Goal: Transaction & Acquisition: Purchase product/service

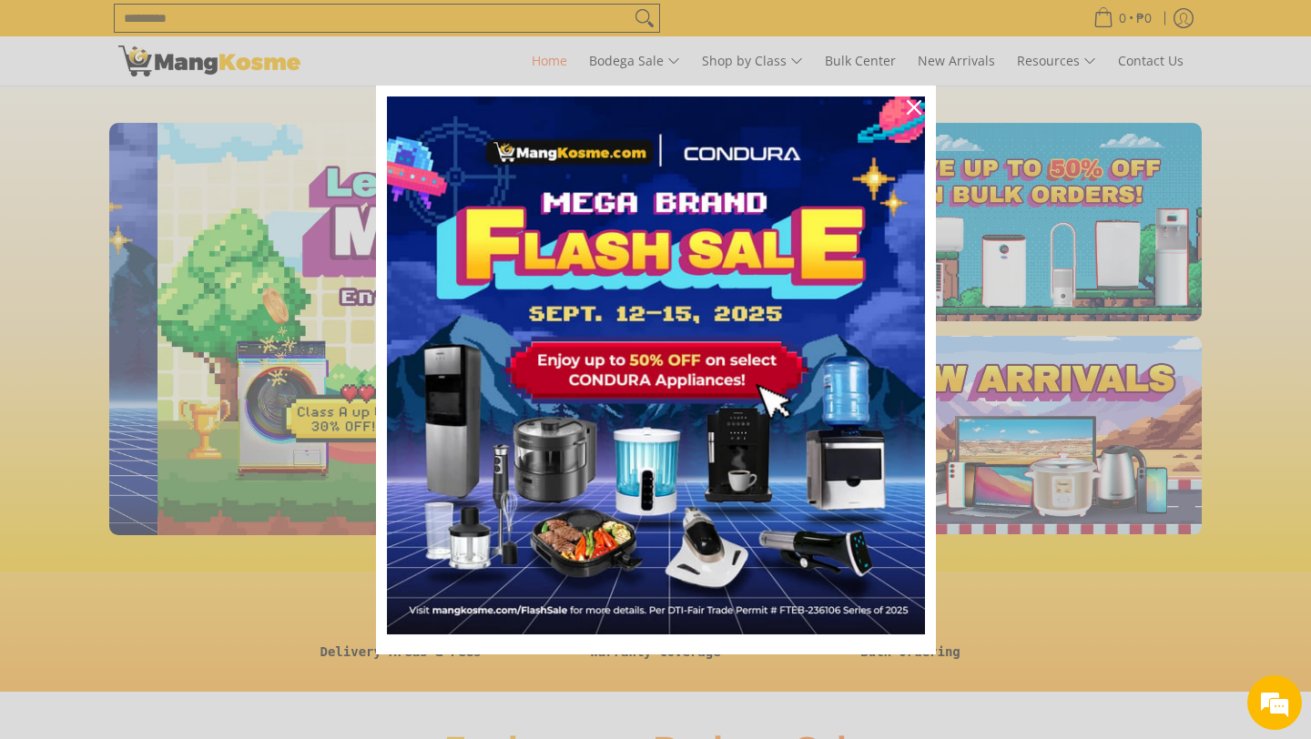
scroll to position [0, 724]
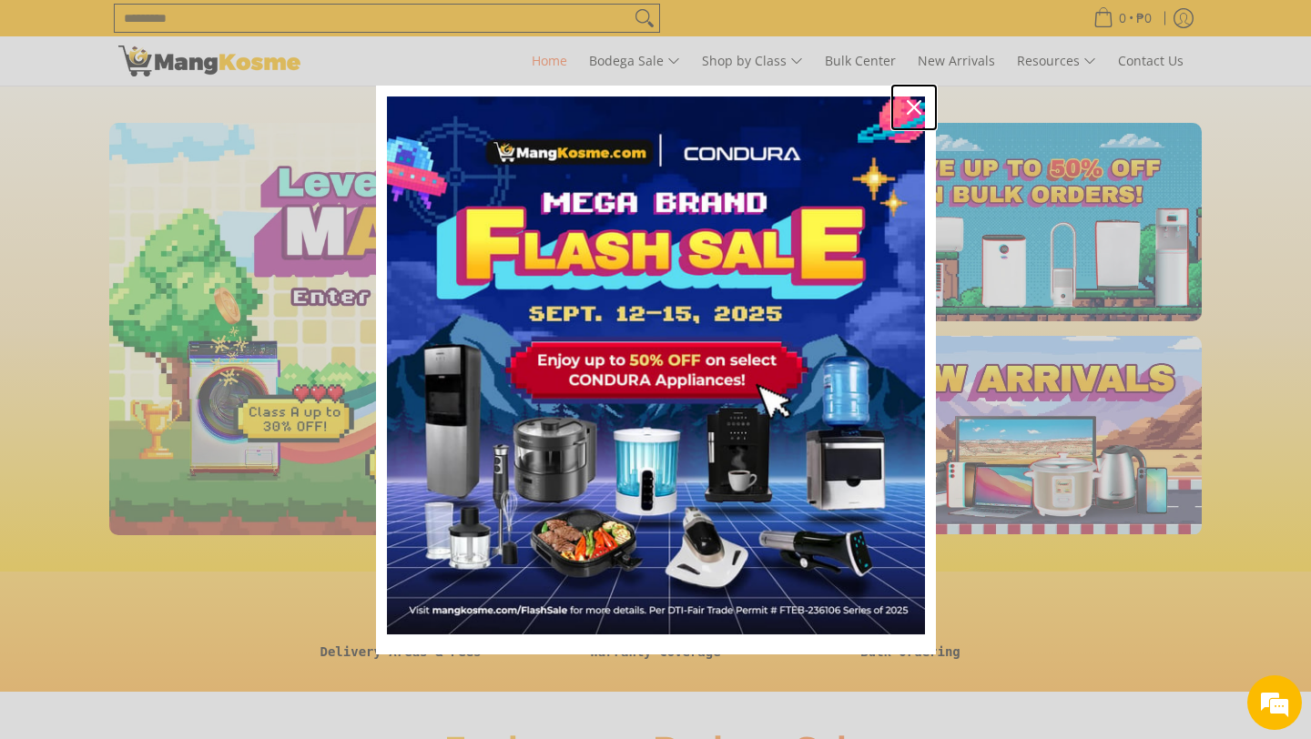
click at [920, 102] on div "Close" at bounding box center [914, 107] width 29 height 29
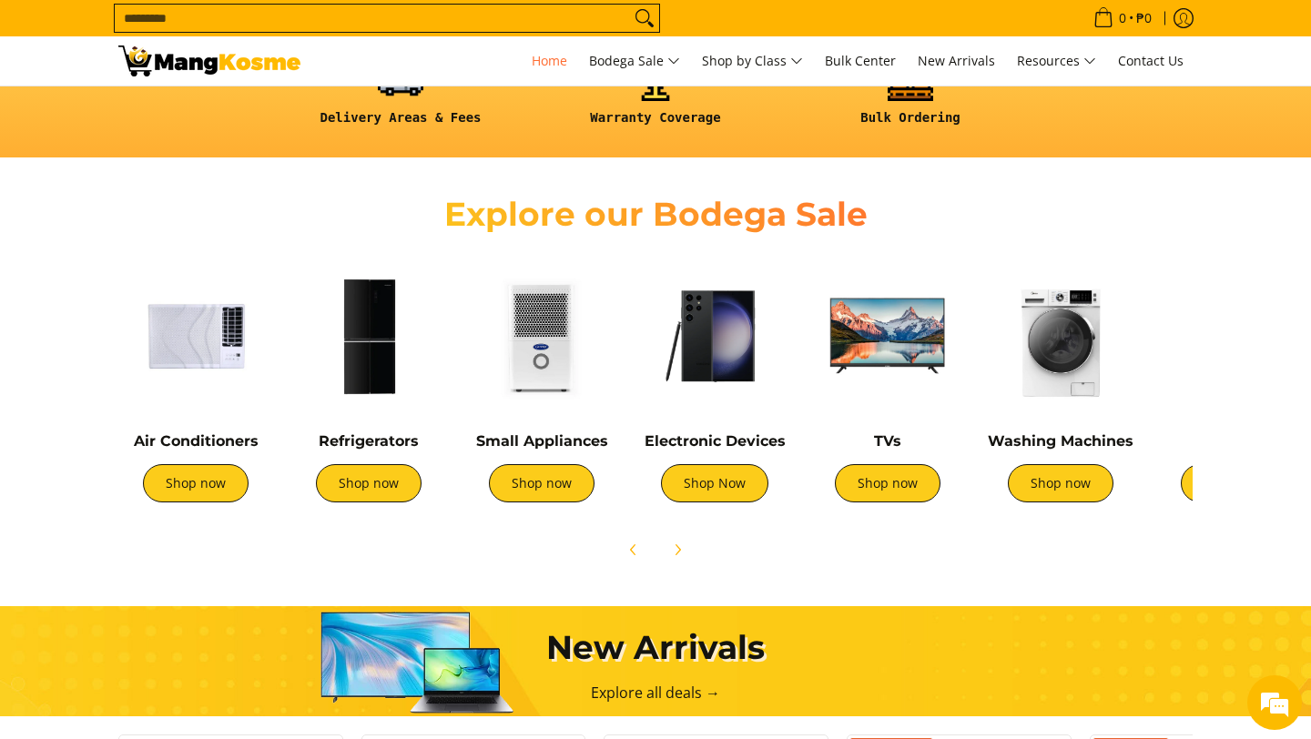
scroll to position [536, 0]
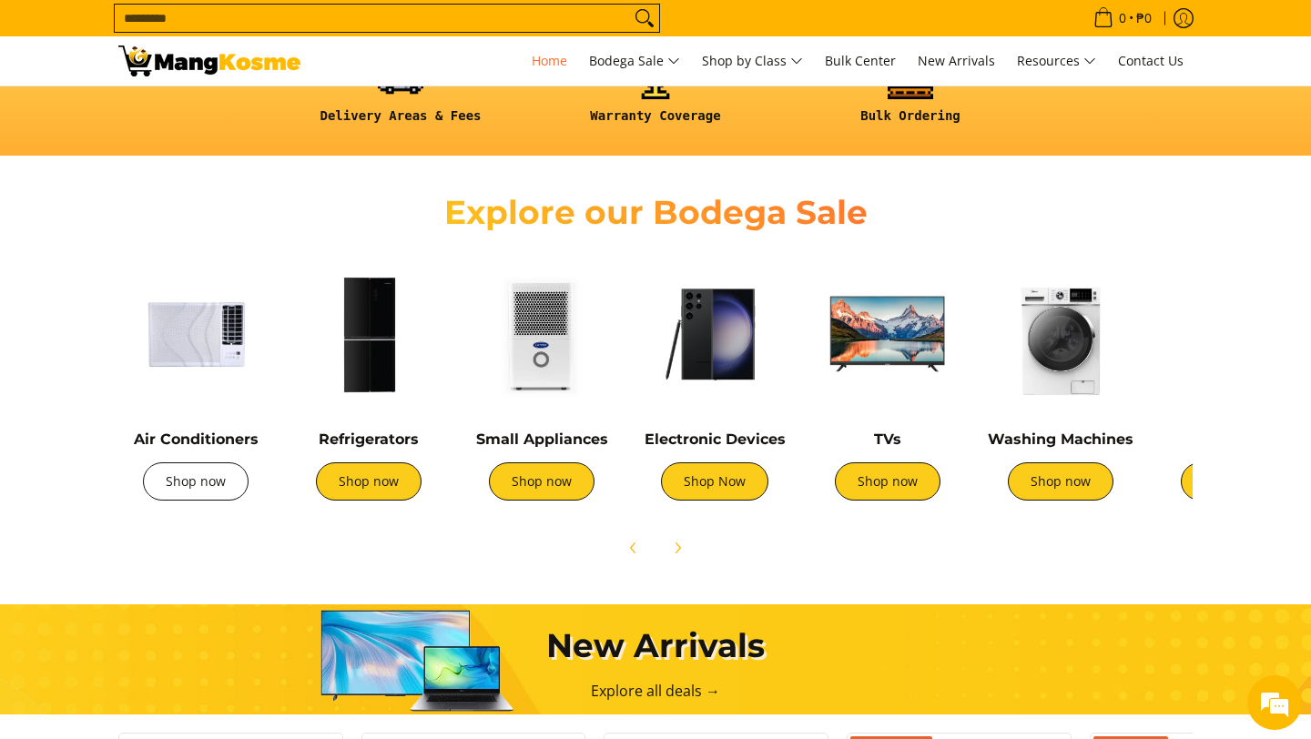
click at [208, 483] on link "Shop now" at bounding box center [196, 482] width 106 height 38
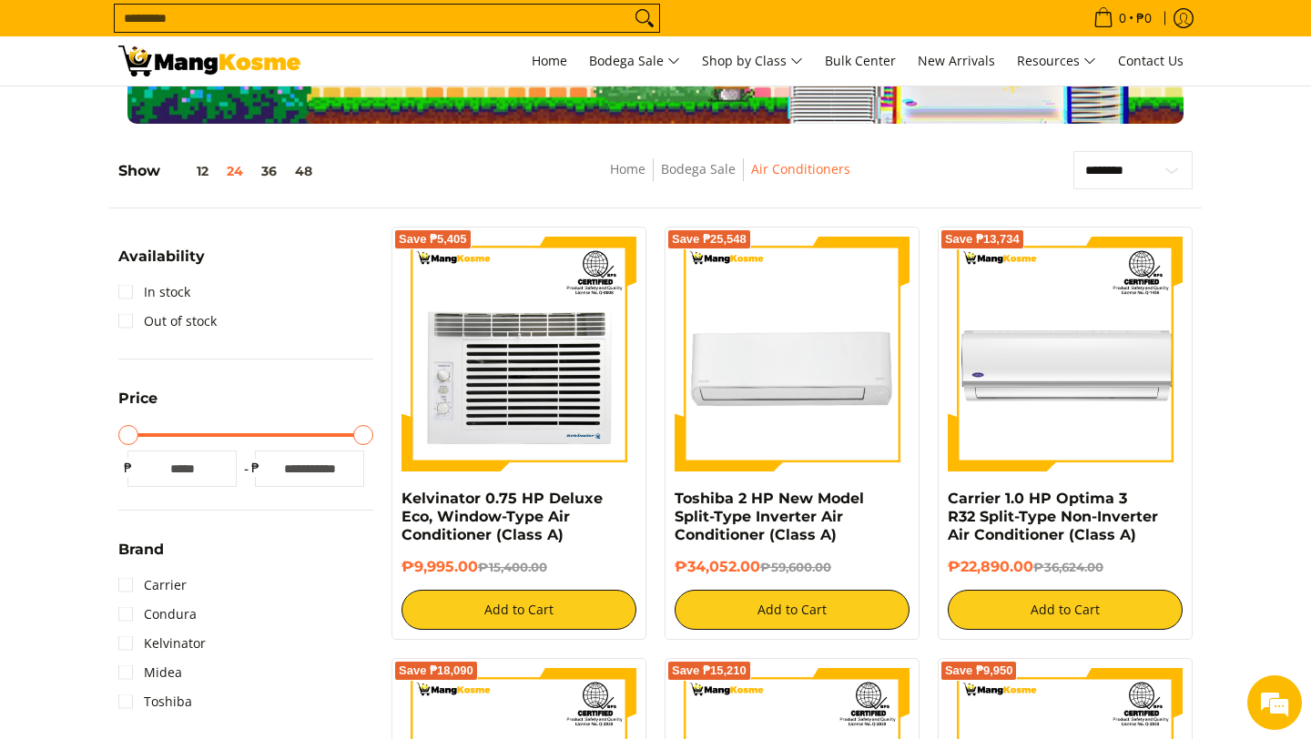
scroll to position [193, 0]
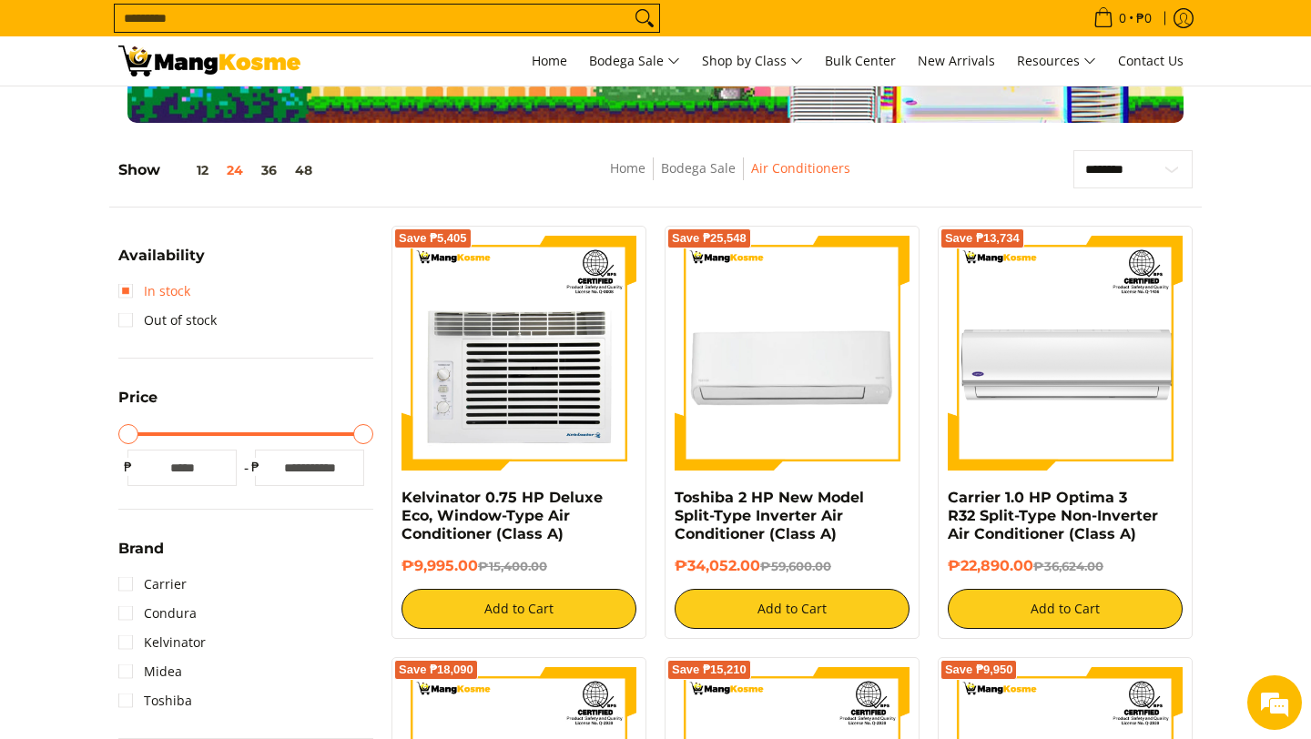
click at [126, 291] on link "In stock" at bounding box center [154, 291] width 72 height 29
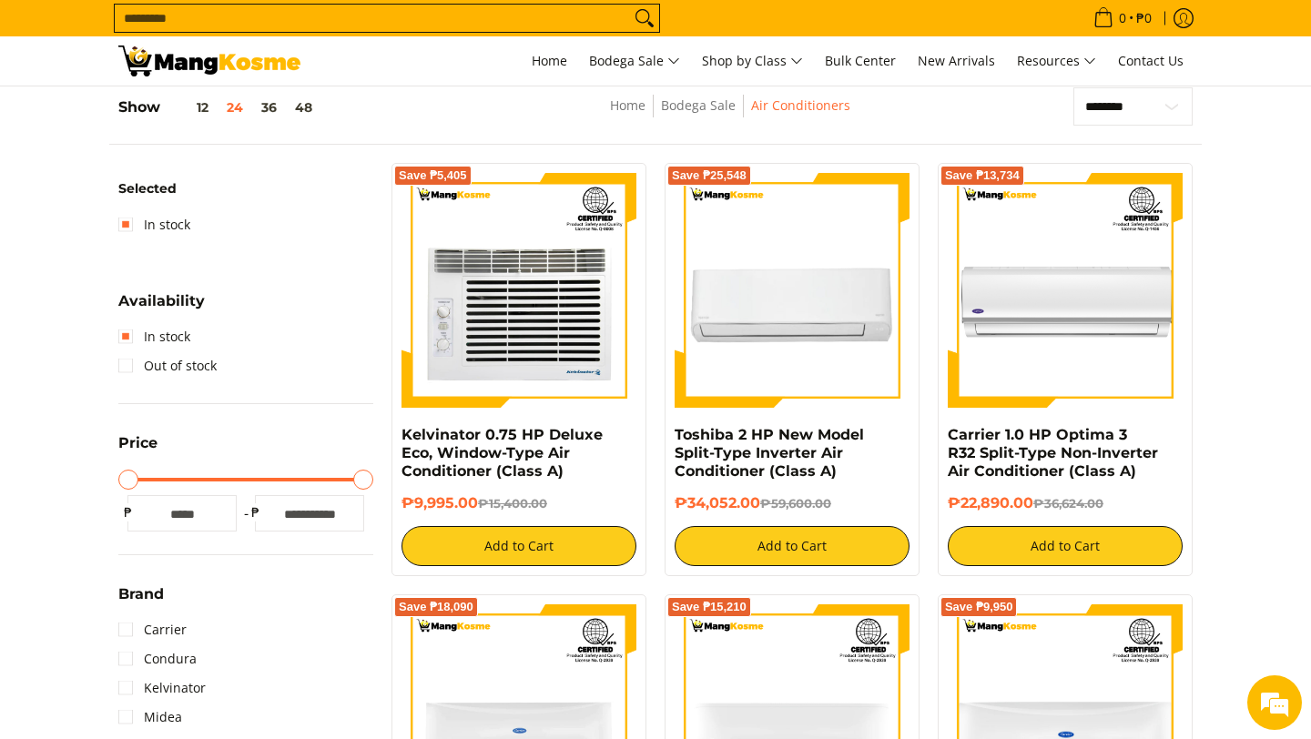
scroll to position [342, 0]
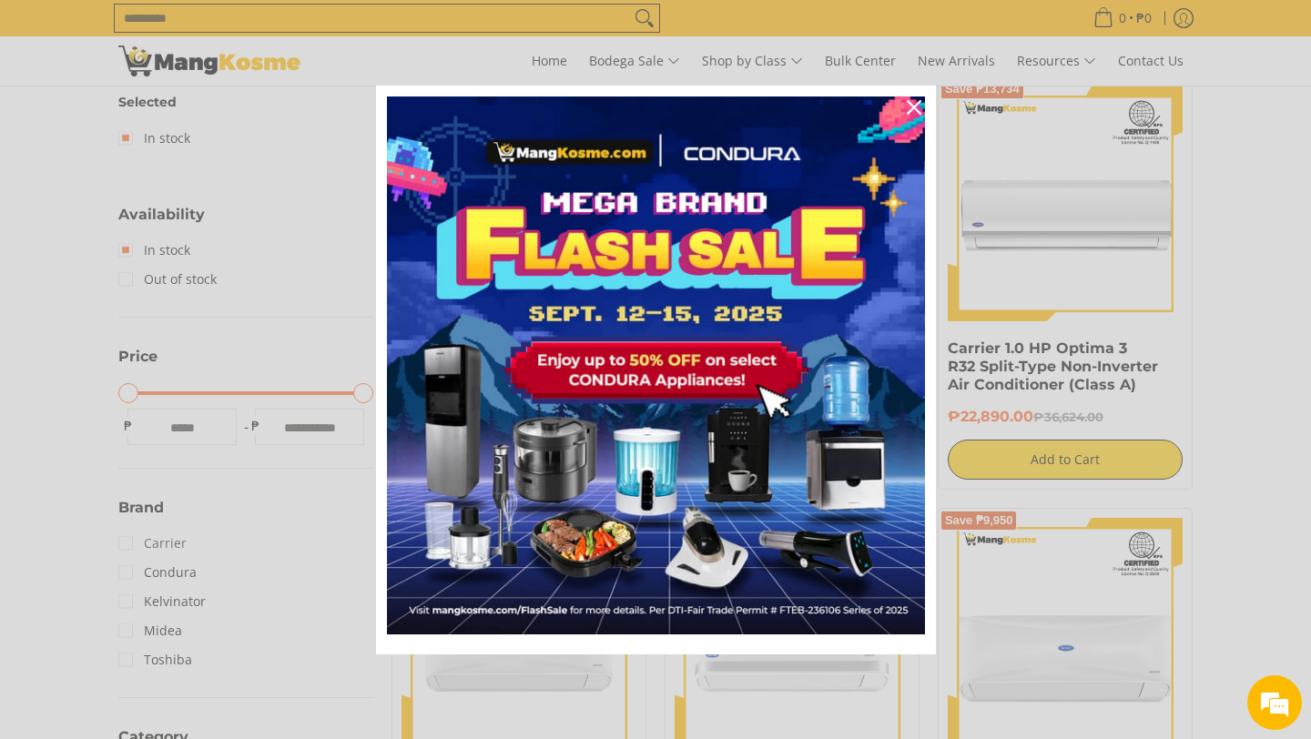
click at [127, 543] on div "Marketing offer form" at bounding box center [655, 369] width 1311 height 739
click at [919, 107] on icon "close icon" at bounding box center [914, 107] width 15 height 15
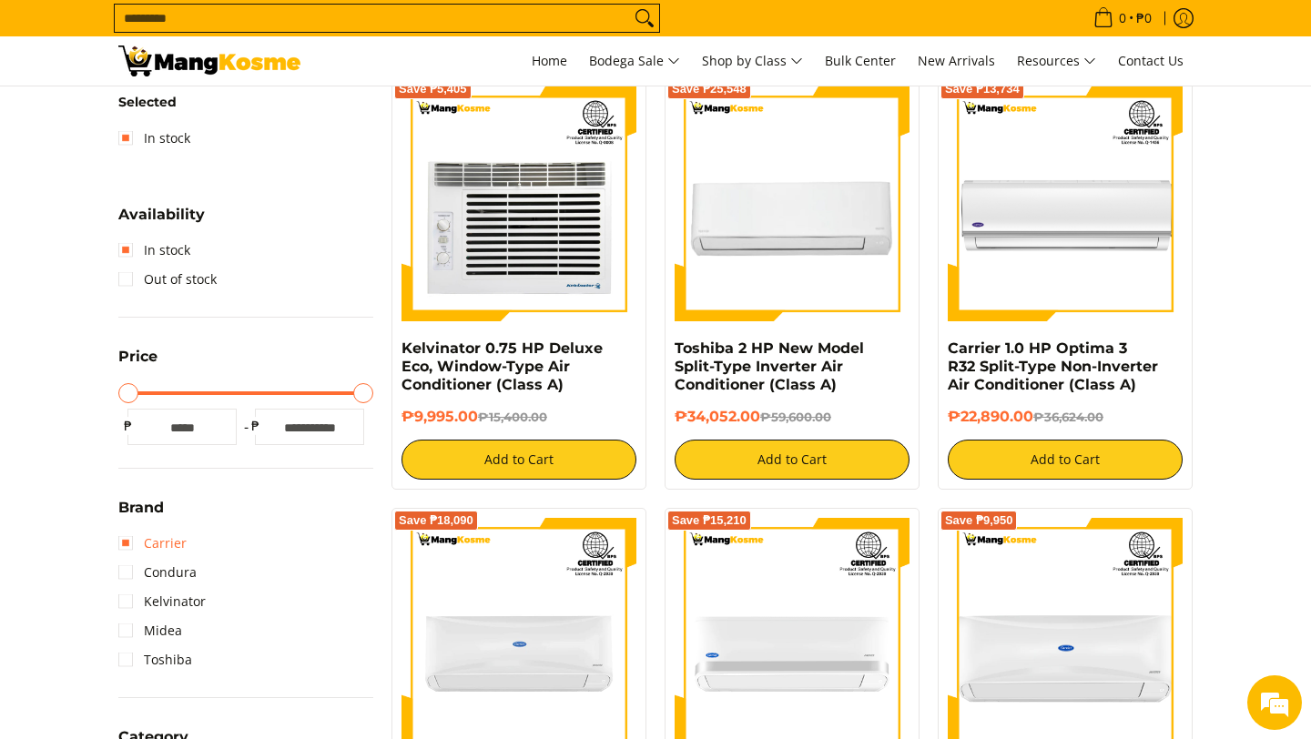
click at [130, 545] on link "Carrier" at bounding box center [152, 543] width 68 height 29
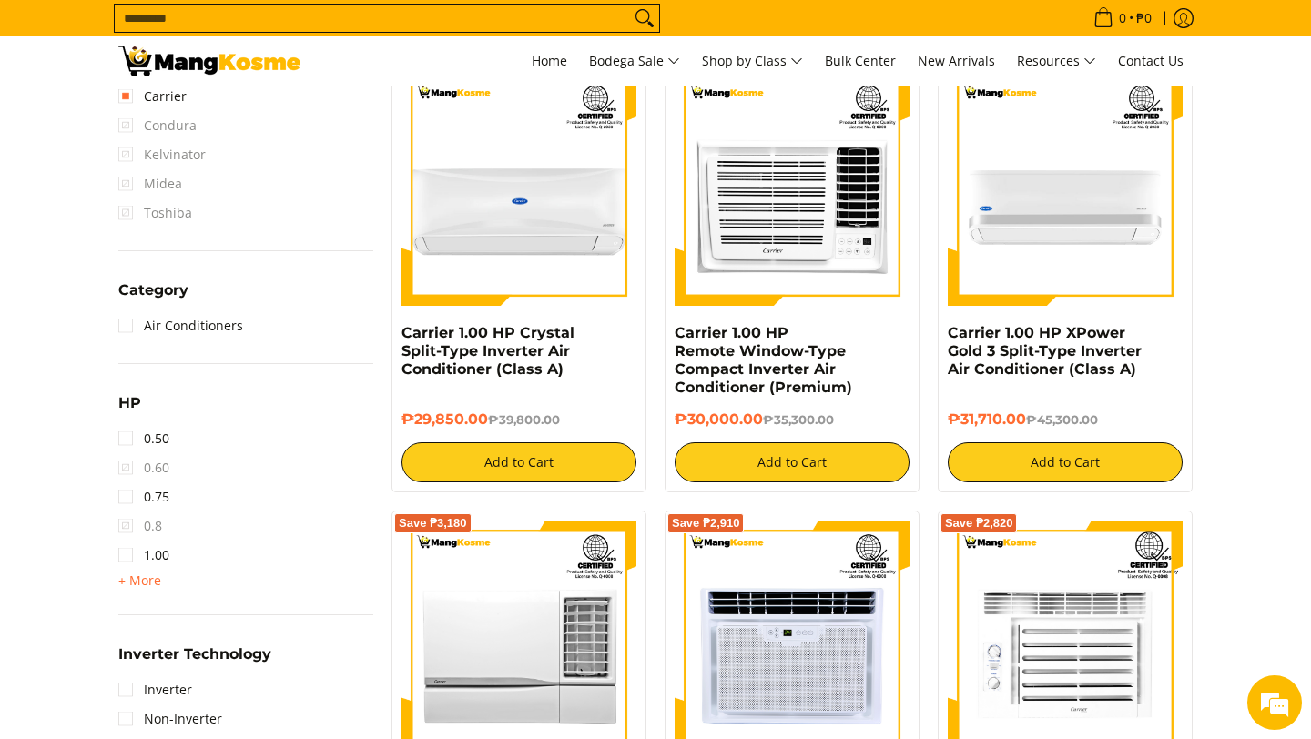
scroll to position [790, 0]
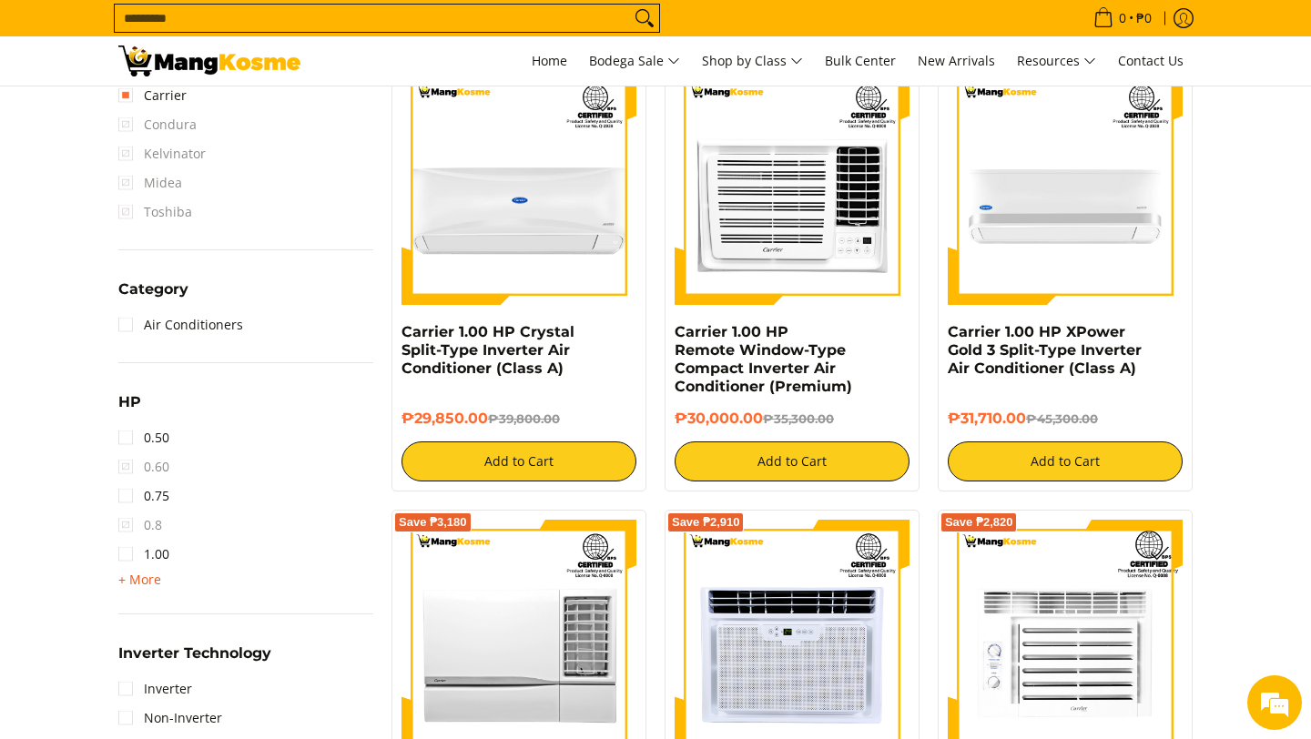
click at [131, 582] on span "+ More" at bounding box center [139, 580] width 43 height 15
click at [131, 581] on link "1.50" at bounding box center [143, 583] width 51 height 29
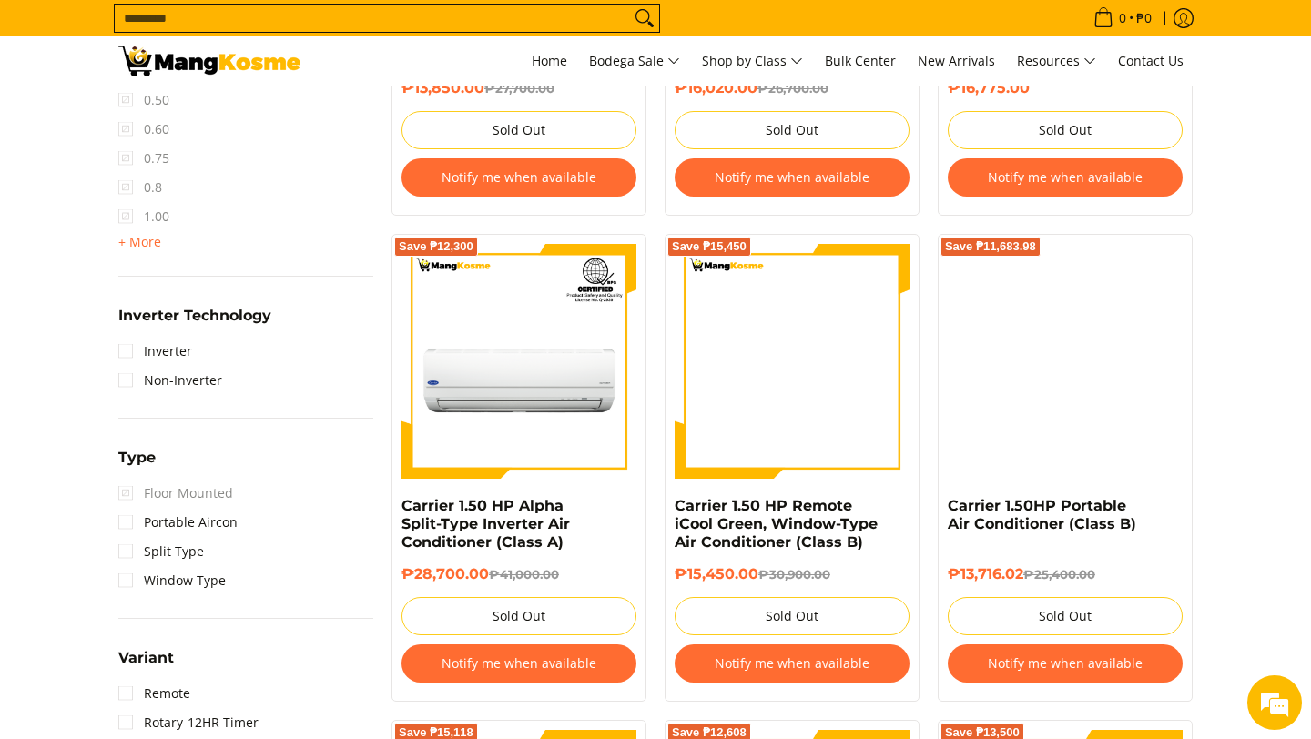
scroll to position [1204, 0]
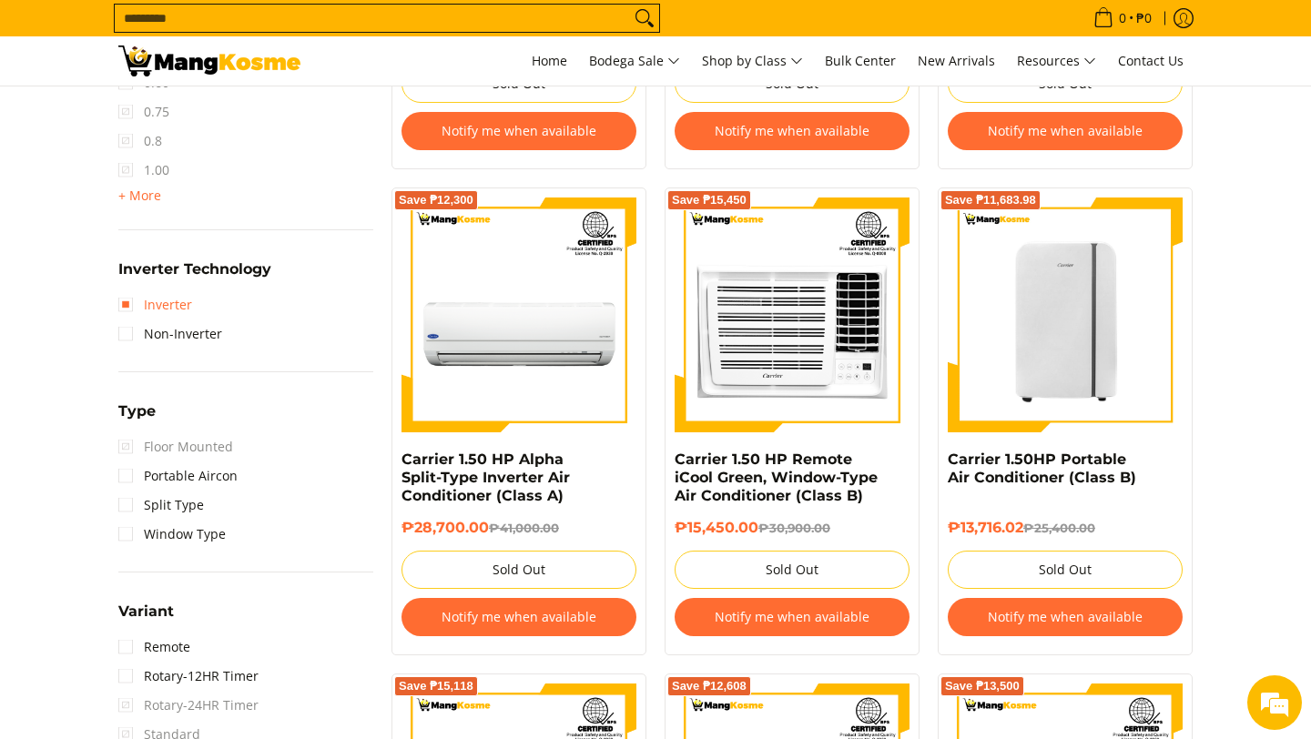
click at [127, 308] on link "Inverter" at bounding box center [155, 304] width 74 height 29
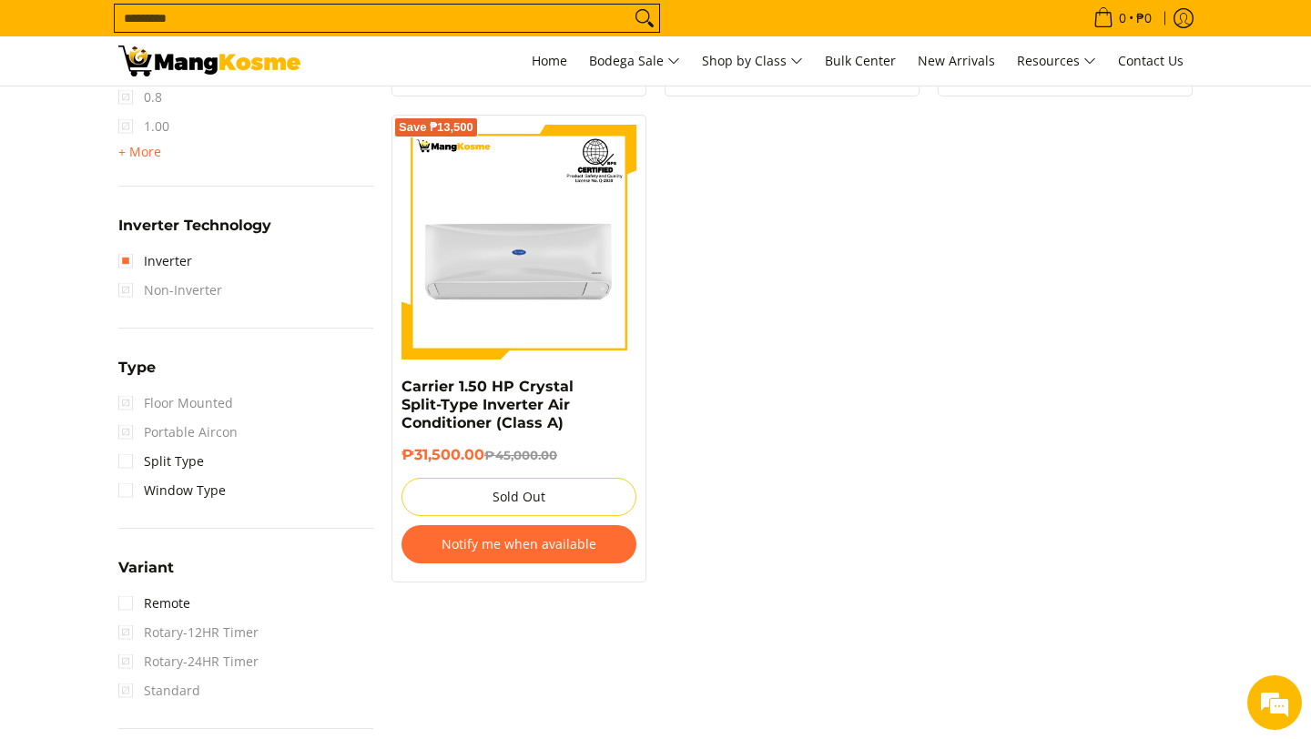
scroll to position [1242, 0]
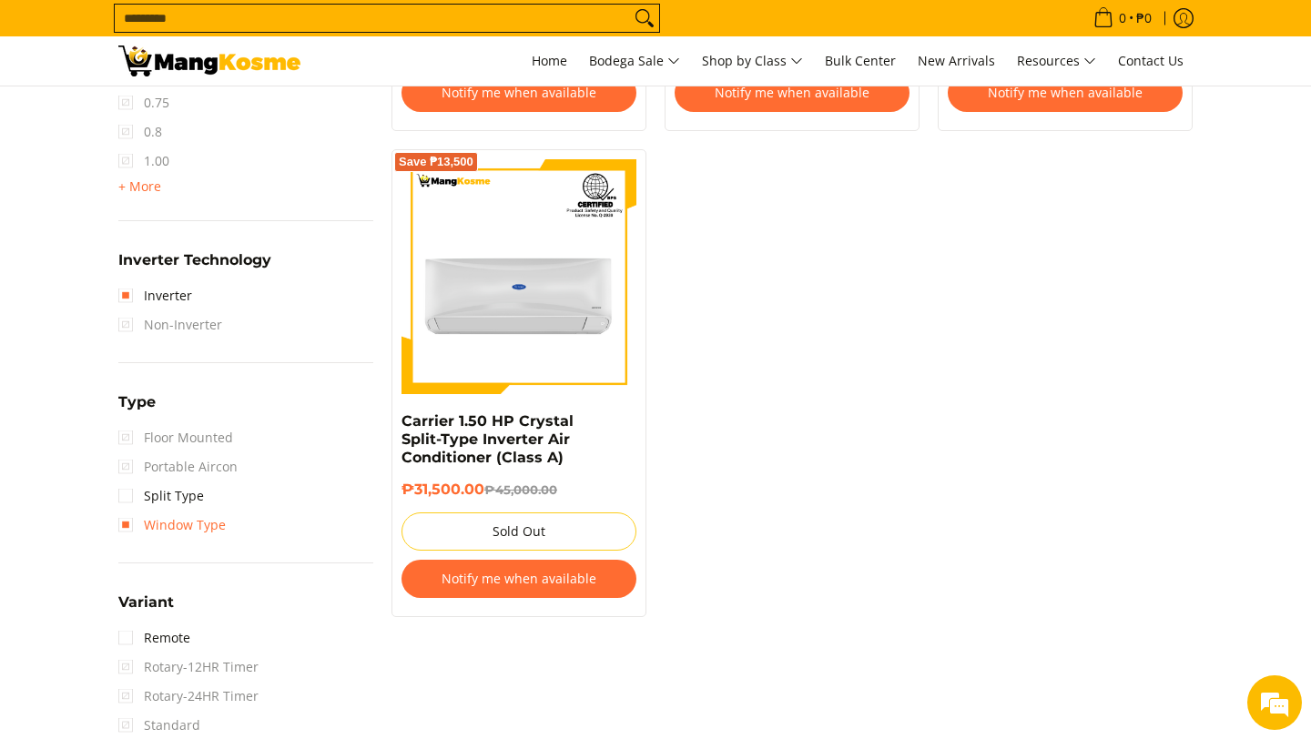
click at [128, 524] on link "Window Type" at bounding box center [171, 525] width 107 height 29
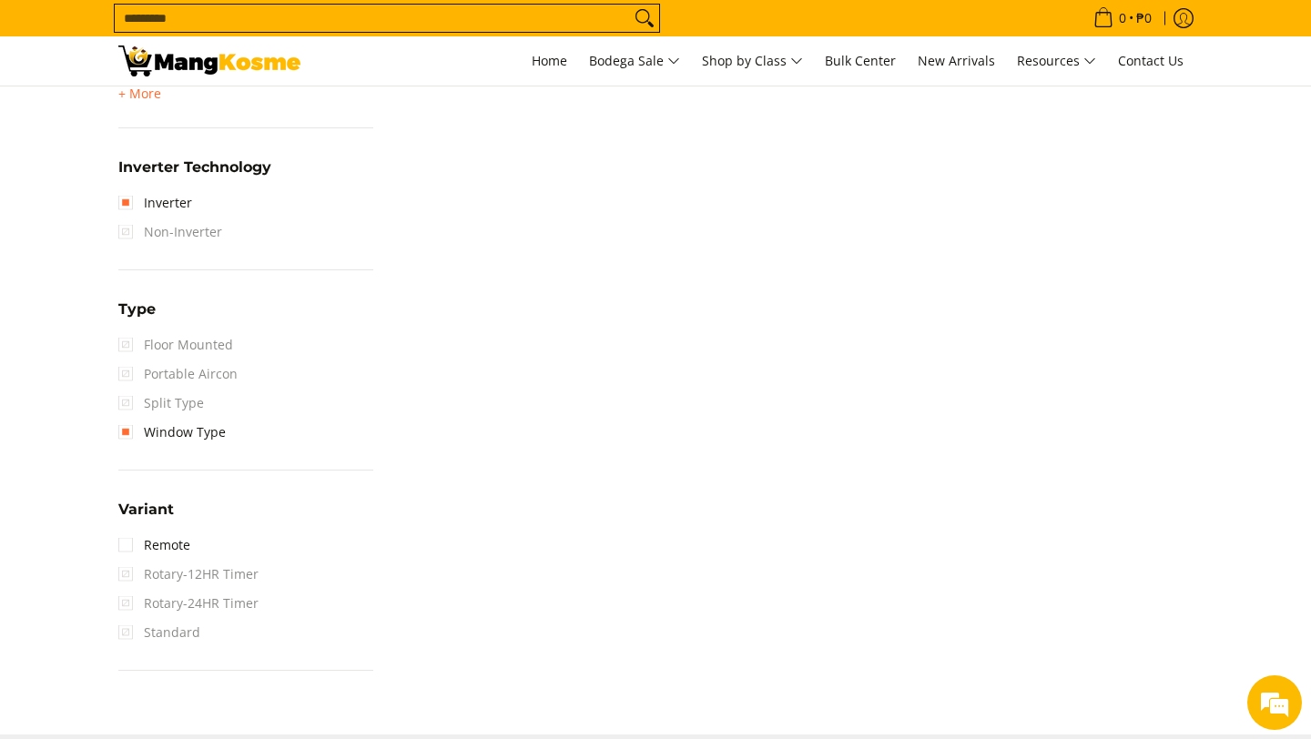
scroll to position [1337, 0]
click at [130, 544] on link "Remote" at bounding box center [154, 543] width 72 height 29
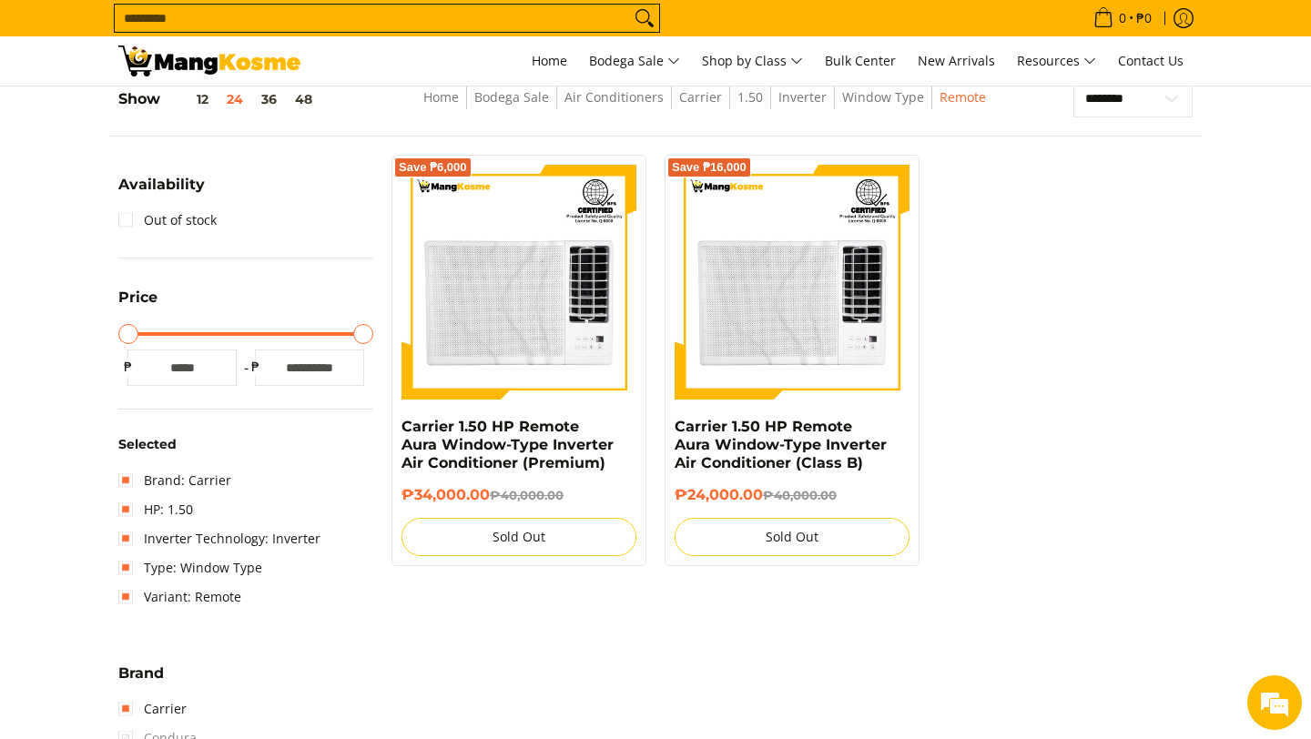
scroll to position [256, 0]
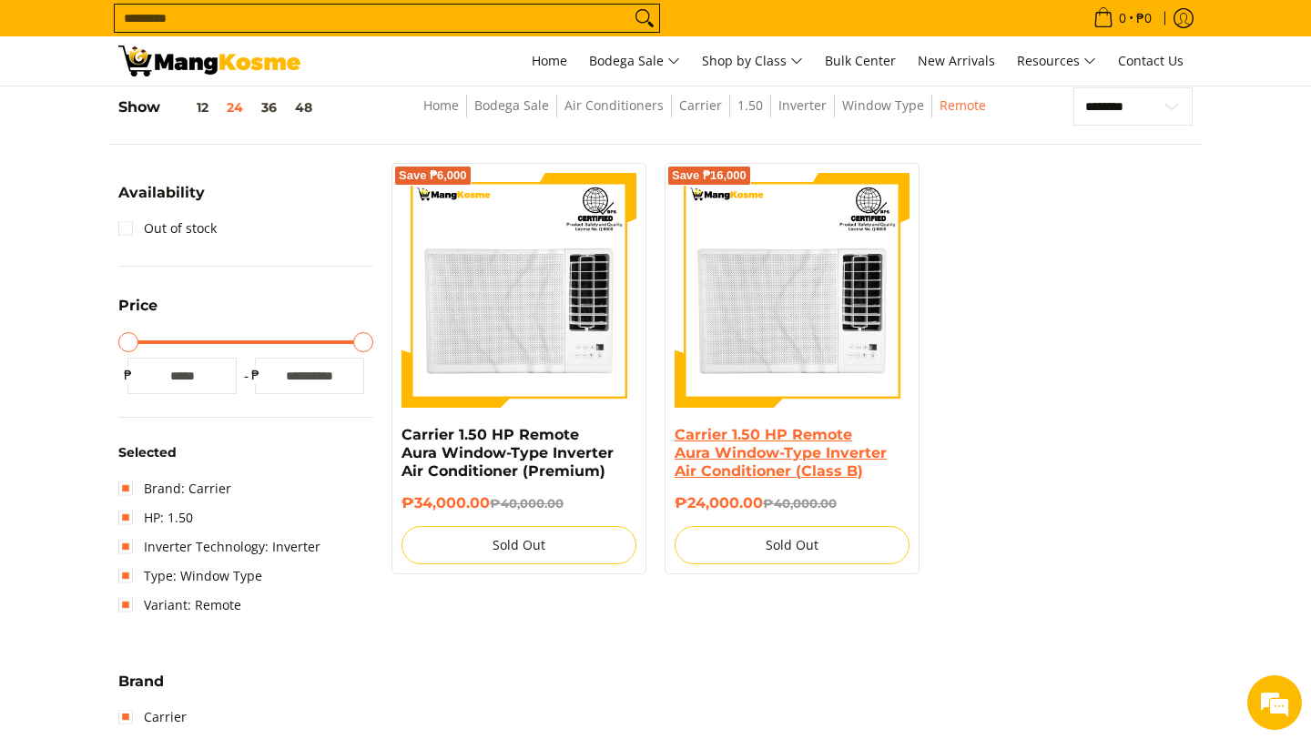
click at [795, 454] on link "Carrier 1.50 HP Remote Aura Window-Type Inverter Air Conditioner (Class B)" at bounding box center [781, 453] width 212 height 54
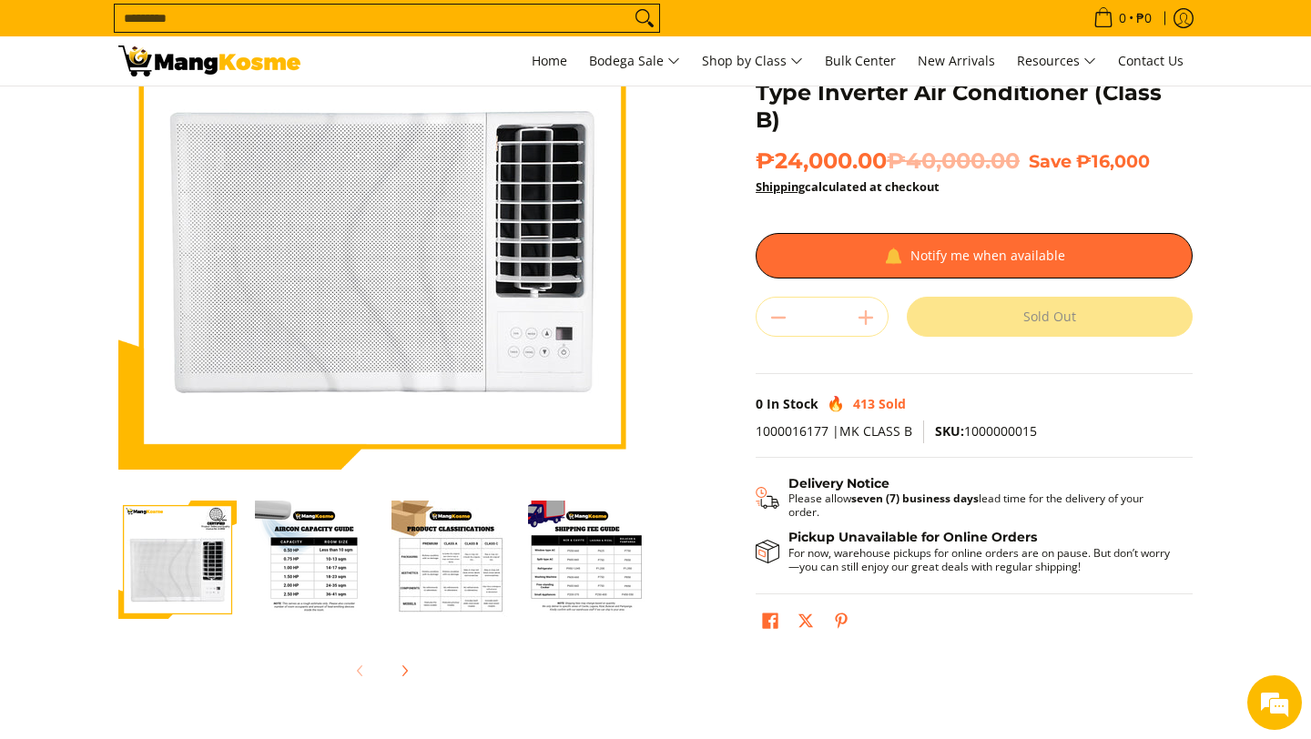
scroll to position [190, 0]
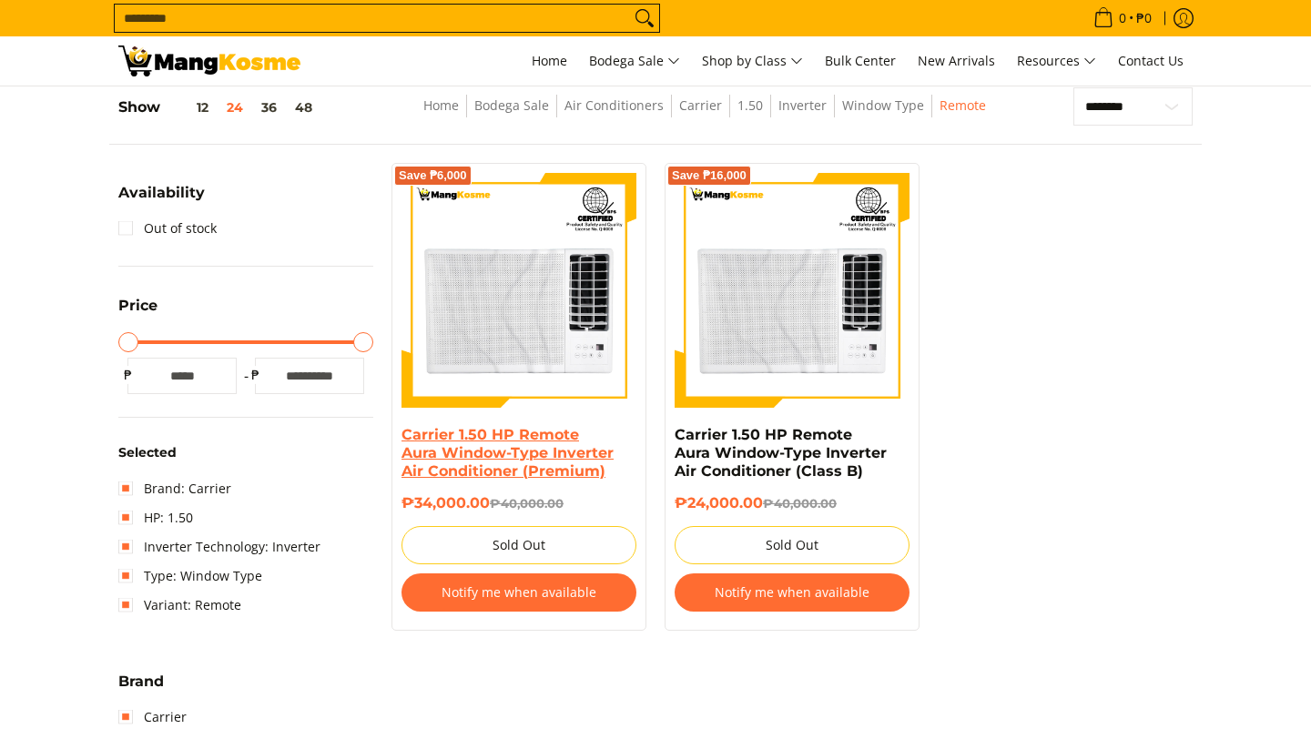
click at [441, 446] on link "Carrier 1.50 HP Remote Aura Window-Type Inverter Air Conditioner (Premium)" at bounding box center [508, 453] width 212 height 54
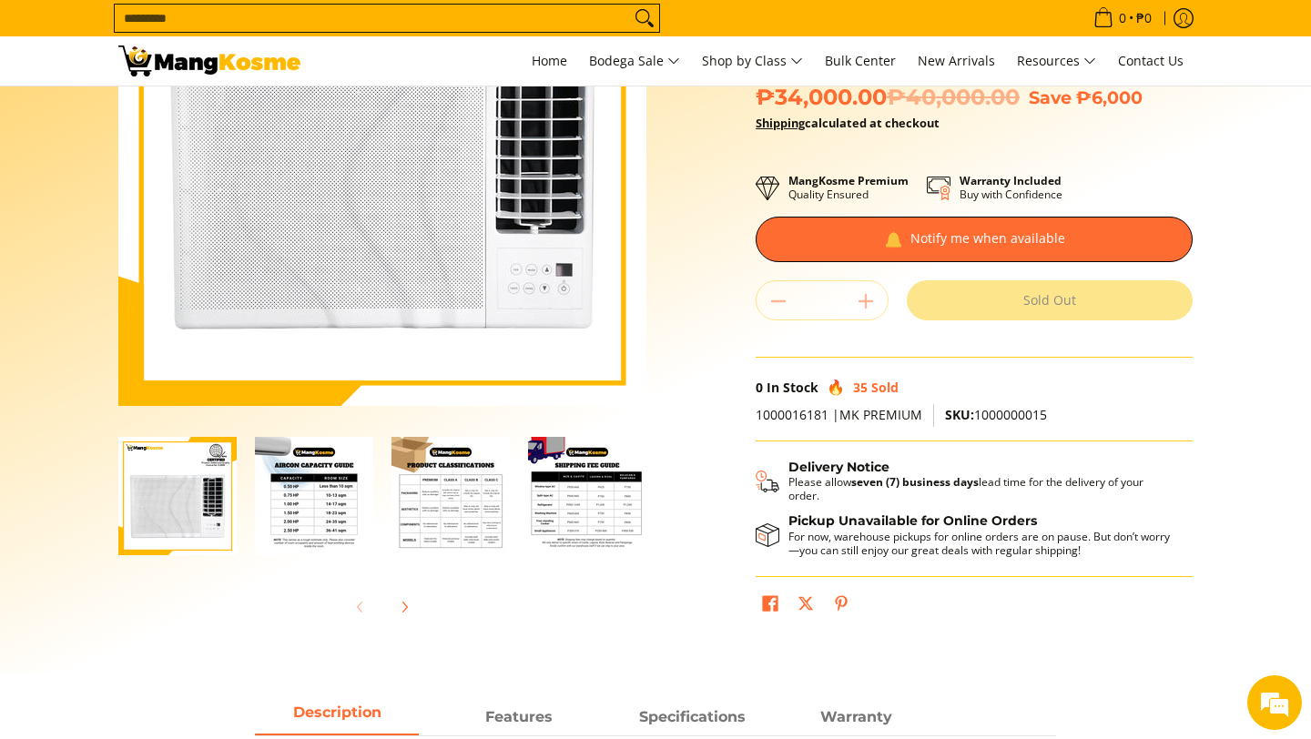
scroll to position [243, 0]
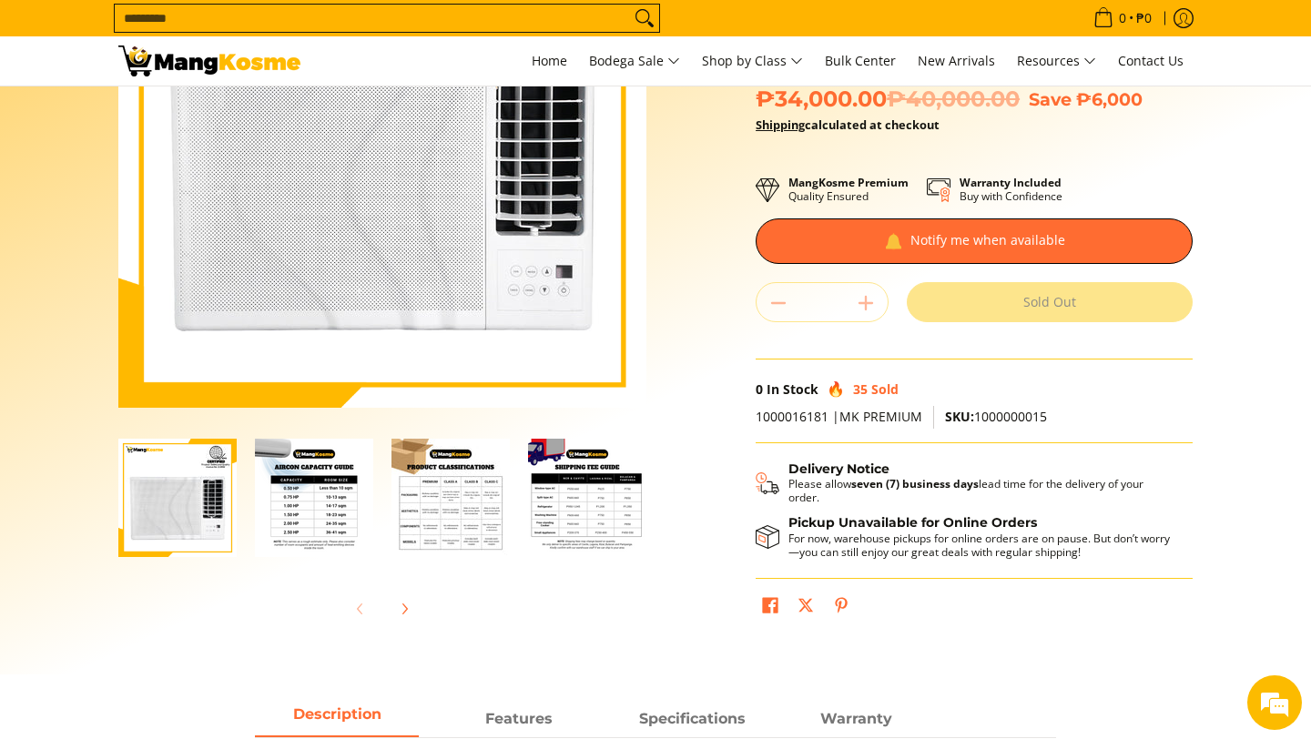
click at [476, 516] on img "Carrier 1.50 HP Remote Aura Window-Type Inverter Air Conditioner (Premium)-3" at bounding box center [450, 498] width 118 height 118
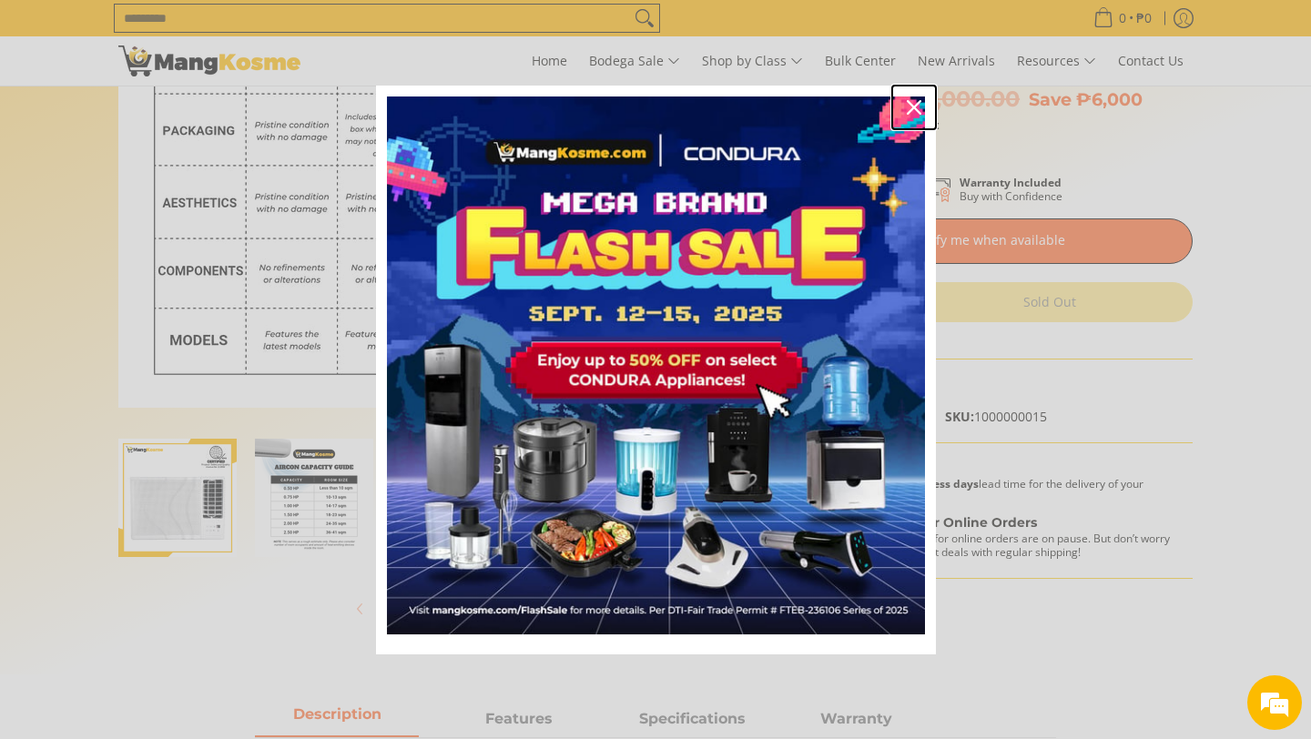
click at [915, 107] on icon "close icon" at bounding box center [914, 107] width 15 height 15
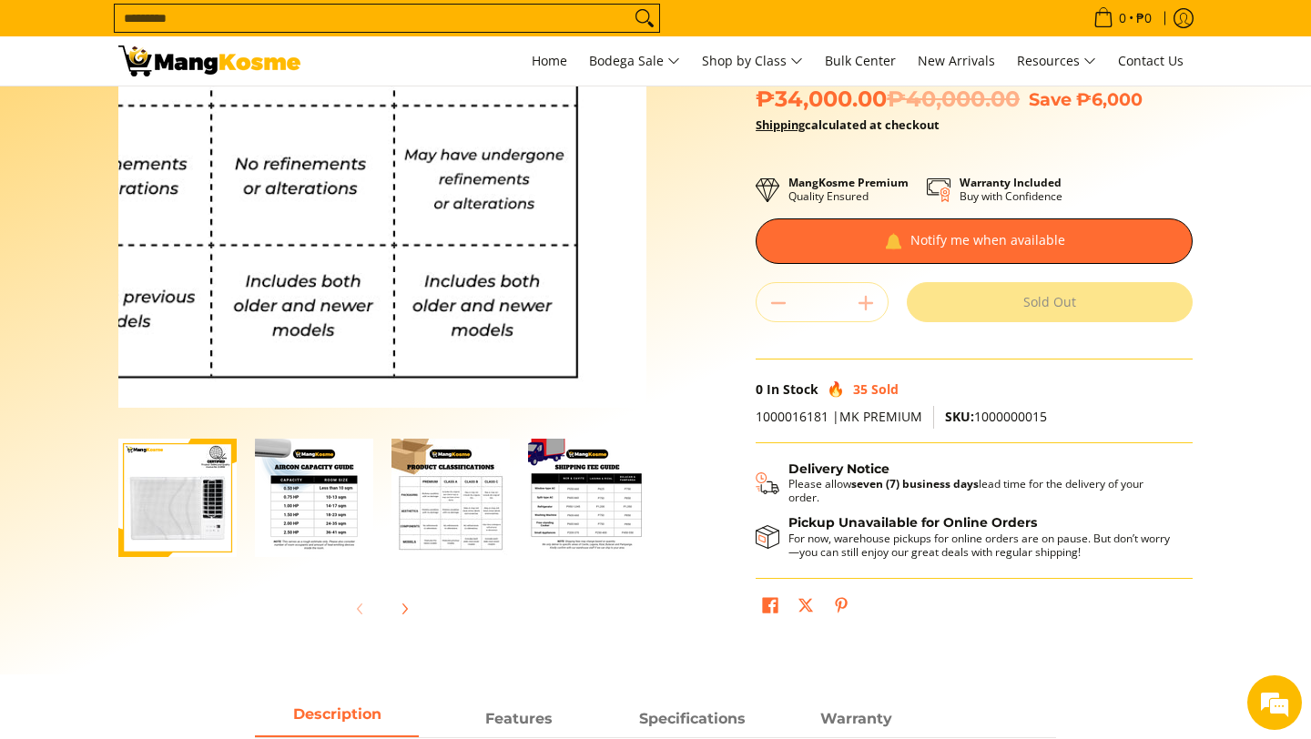
scroll to position [117, 0]
